Goal: Transaction & Acquisition: Download file/media

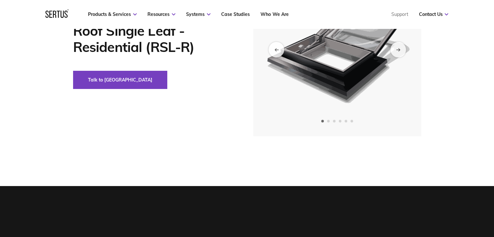
scroll to position [98, 0]
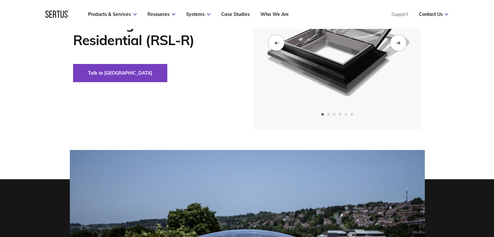
click at [404, 44] on div "Next slide" at bounding box center [398, 43] width 16 height 16
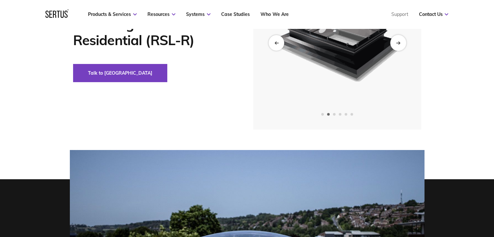
click at [402, 44] on div "Next slide" at bounding box center [398, 43] width 16 height 16
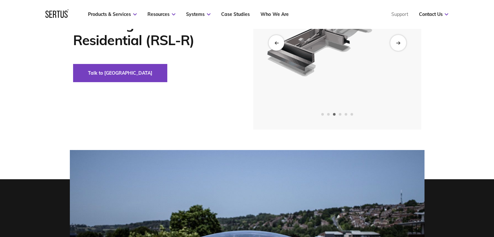
click at [402, 44] on div "Next slide" at bounding box center [398, 43] width 16 height 16
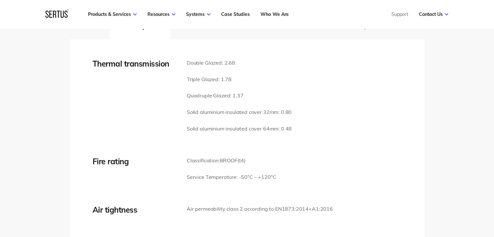
scroll to position [910, 0]
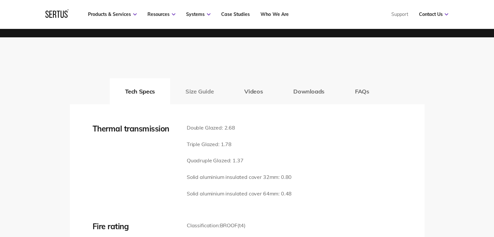
click at [213, 91] on button "Size Guide" at bounding box center [199, 91] width 59 height 26
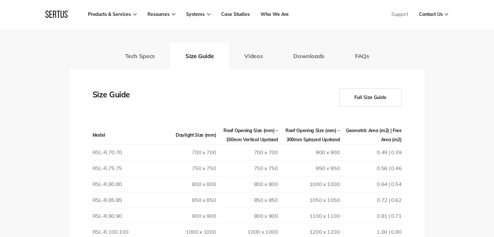
scroll to position [943, 0]
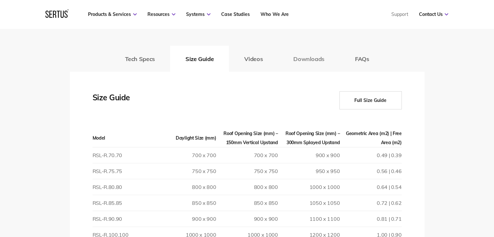
click at [291, 57] on button "Downloads" at bounding box center [309, 59] width 62 height 26
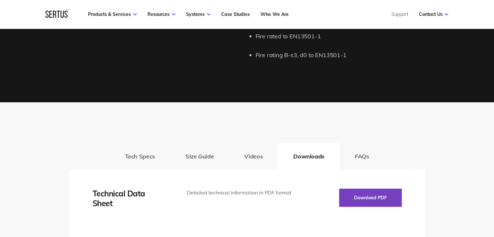
scroll to position [910, 0]
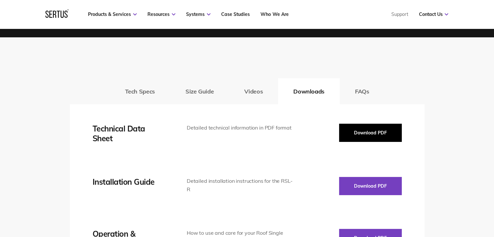
click at [347, 133] on button "Download PDF" at bounding box center [370, 133] width 63 height 18
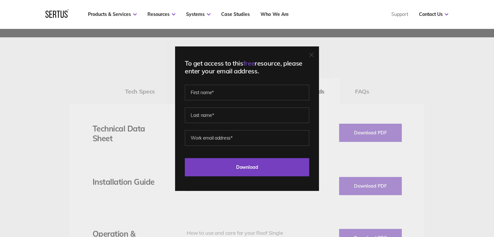
click at [79, 116] on div "To get access to this free resource, please enter your email address. Last Down…" at bounding box center [247, 118] width 494 height 237
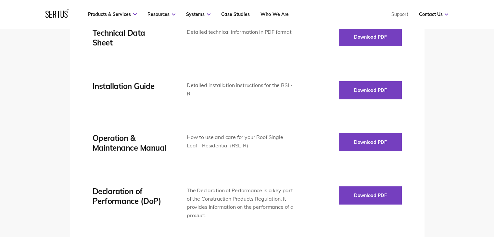
scroll to position [1008, 0]
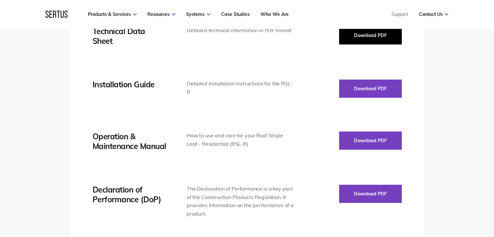
click at [365, 39] on button "Download PDF" at bounding box center [370, 35] width 63 height 18
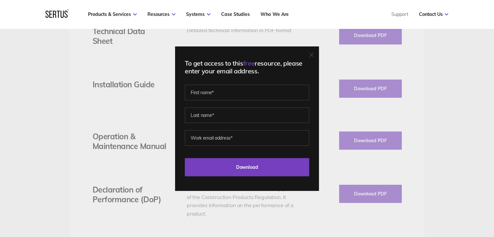
click at [108, 88] on div "To get access to this free resource, please enter your email address. Last Down…" at bounding box center [247, 118] width 494 height 237
